Goal: Task Accomplishment & Management: Use online tool/utility

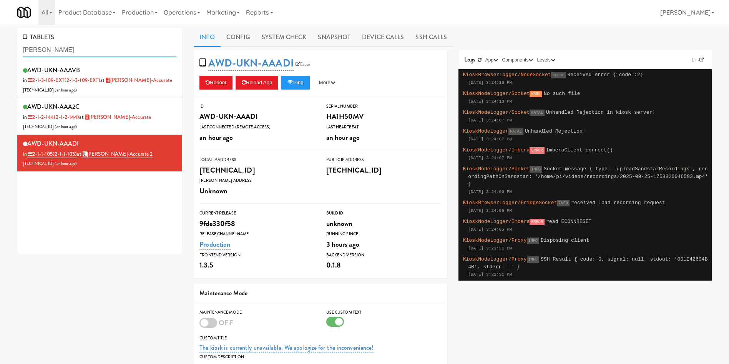
drag, startPoint x: 0, startPoint y: 0, endPoint x: 0, endPoint y: 50, distance: 50.0
click at [0, 50] on div "TABLETS [PERSON_NAME] AWD-UKN-AAAVB in 2-1-3-109-EXT (2-1-3-109-EXT) at [GEOGRA…" at bounding box center [364, 247] width 729 height 438
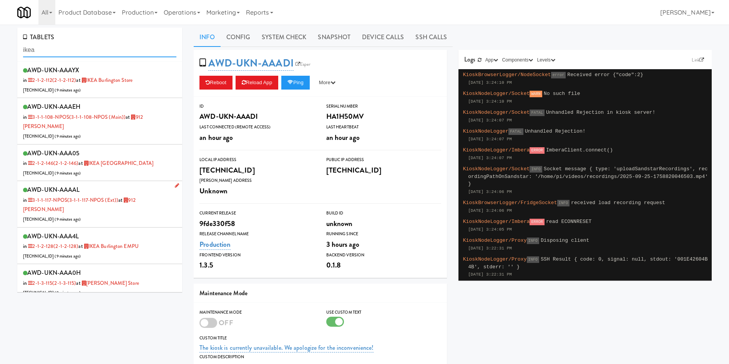
scroll to position [58, 0]
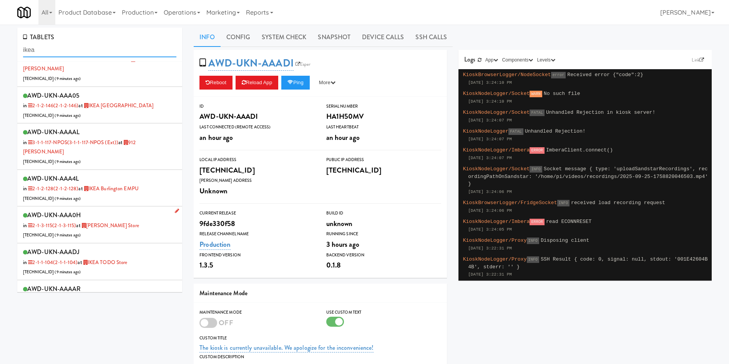
type input "ikea"
click at [144, 217] on div "AWD-UKN-AAA0H in 2-1-3-115 (2-1-3-115) at [GEOGRAPHIC_DATA][PERSON_NAME] [TECHN…" at bounding box center [99, 225] width 153 height 30
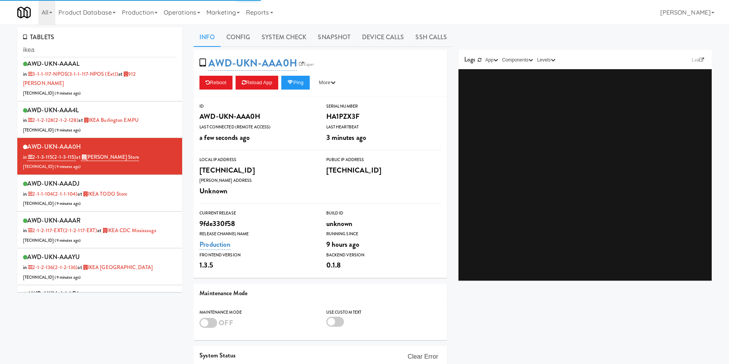
scroll to position [115, 0]
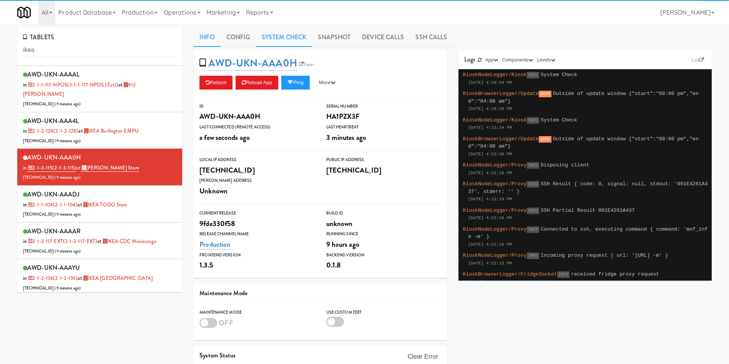
click at [299, 40] on link "System Check" at bounding box center [284, 37] width 56 height 19
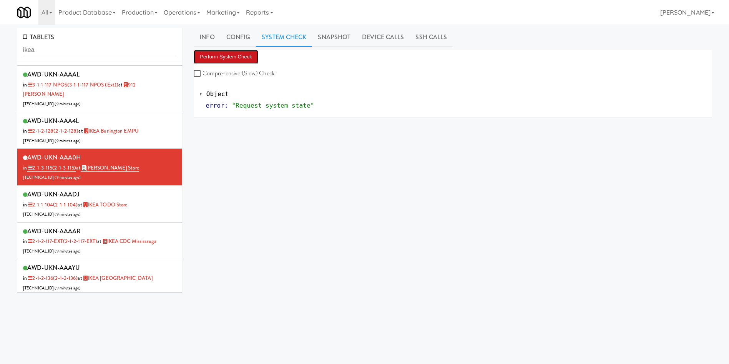
click at [236, 54] on button "Perform System Check" at bounding box center [226, 57] width 65 height 14
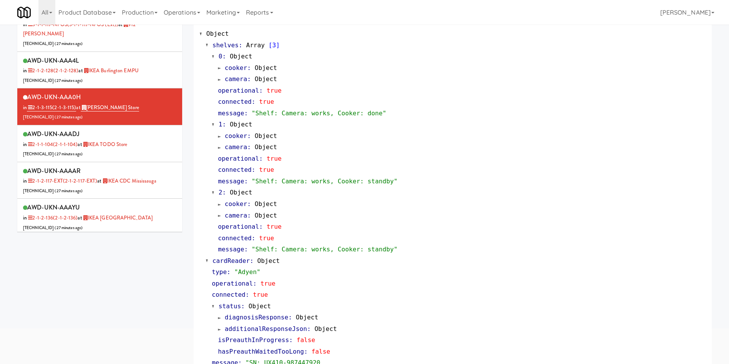
scroll to position [0, 0]
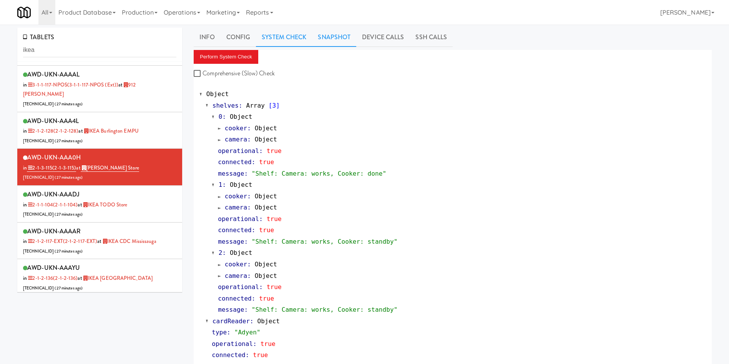
click at [333, 37] on link "Snapshot" at bounding box center [334, 37] width 44 height 19
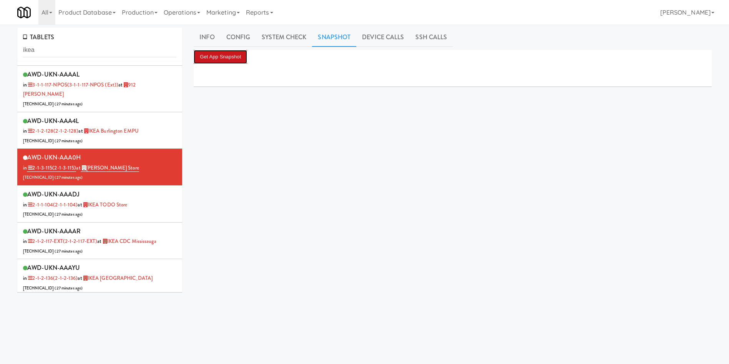
click at [228, 55] on button "Get App Snapshot" at bounding box center [220, 57] width 53 height 14
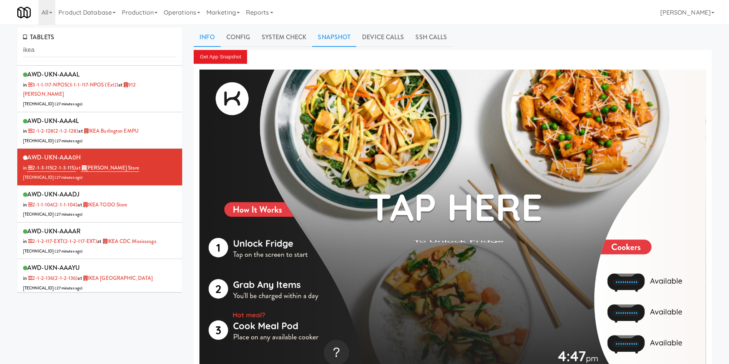
click at [206, 36] on link "Info" at bounding box center [207, 37] width 27 height 19
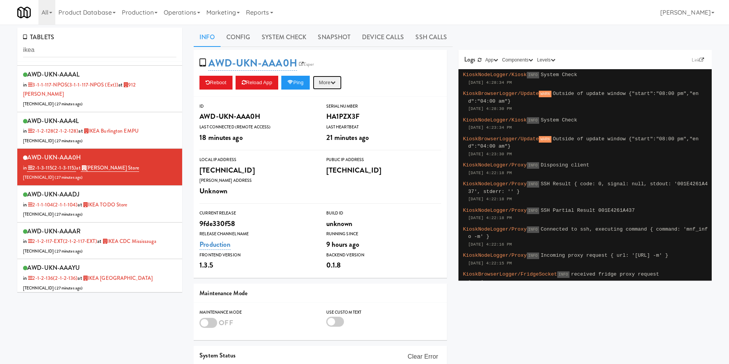
click at [336, 80] on button "More" at bounding box center [327, 83] width 29 height 14
click at [328, 113] on link "Restart Server" at bounding box center [310, 112] width 70 height 14
